Goal: Transaction & Acquisition: Download file/media

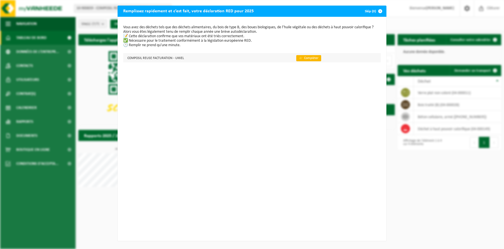
click at [302, 56] on link "👉 Compléter" at bounding box center [308, 58] width 25 height 6
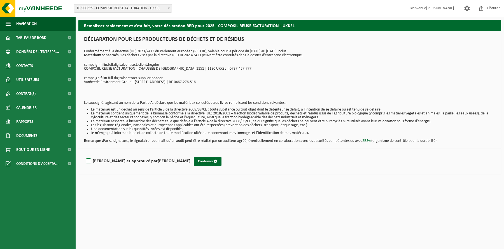
click at [87, 160] on label "Lu et approuvé par LOUIS WUESTENBERGHS" at bounding box center [138, 161] width 106 height 8
click at [191, 154] on input "Lu et approuvé par LOUIS WUESTENBERGHS" at bounding box center [191, 154] width 0 height 0
click at [91, 165] on label "Lu et approuvé par LOUIS WUESTENBERGHS" at bounding box center [138, 161] width 106 height 8
click at [191, 154] on input "Lu et approuvé par LOUIS WUESTENBERGHS" at bounding box center [191, 154] width 0 height 0
checkbox input "false"
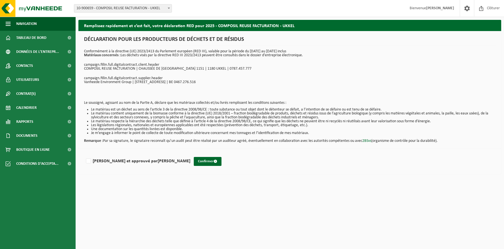
click at [32, 187] on ul "Navigation Clôturer Tableau de bord Données de l'entrepr... Contacts Utilisateu…" at bounding box center [38, 133] width 76 height 233
click at [38, 134] on span "Documents" at bounding box center [26, 136] width 21 height 14
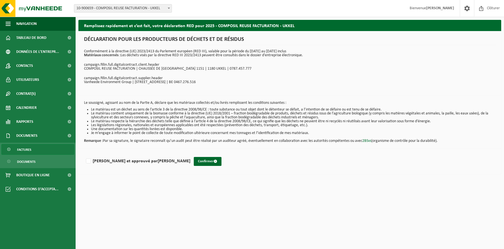
click at [22, 155] on link "Factures" at bounding box center [37, 149] width 73 height 11
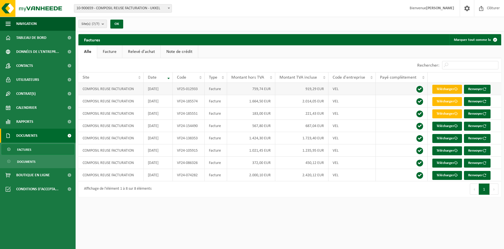
click at [442, 90] on link "Télécharger" at bounding box center [448, 89] width 30 height 9
click at [46, 8] on img at bounding box center [33, 8] width 67 height 17
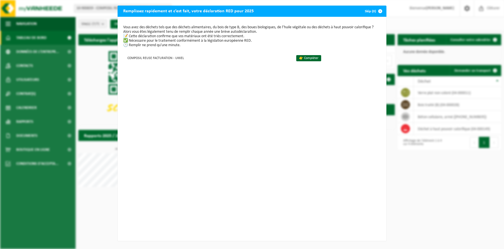
click at [402, 179] on div "Remplissez rapidement et c’est fait, votre déclaration RED pour 2025 Skip (0) V…" at bounding box center [252, 124] width 504 height 249
click at [376, 9] on span "button" at bounding box center [380, 11] width 11 height 11
